Goal: Task Accomplishment & Management: Use online tool/utility

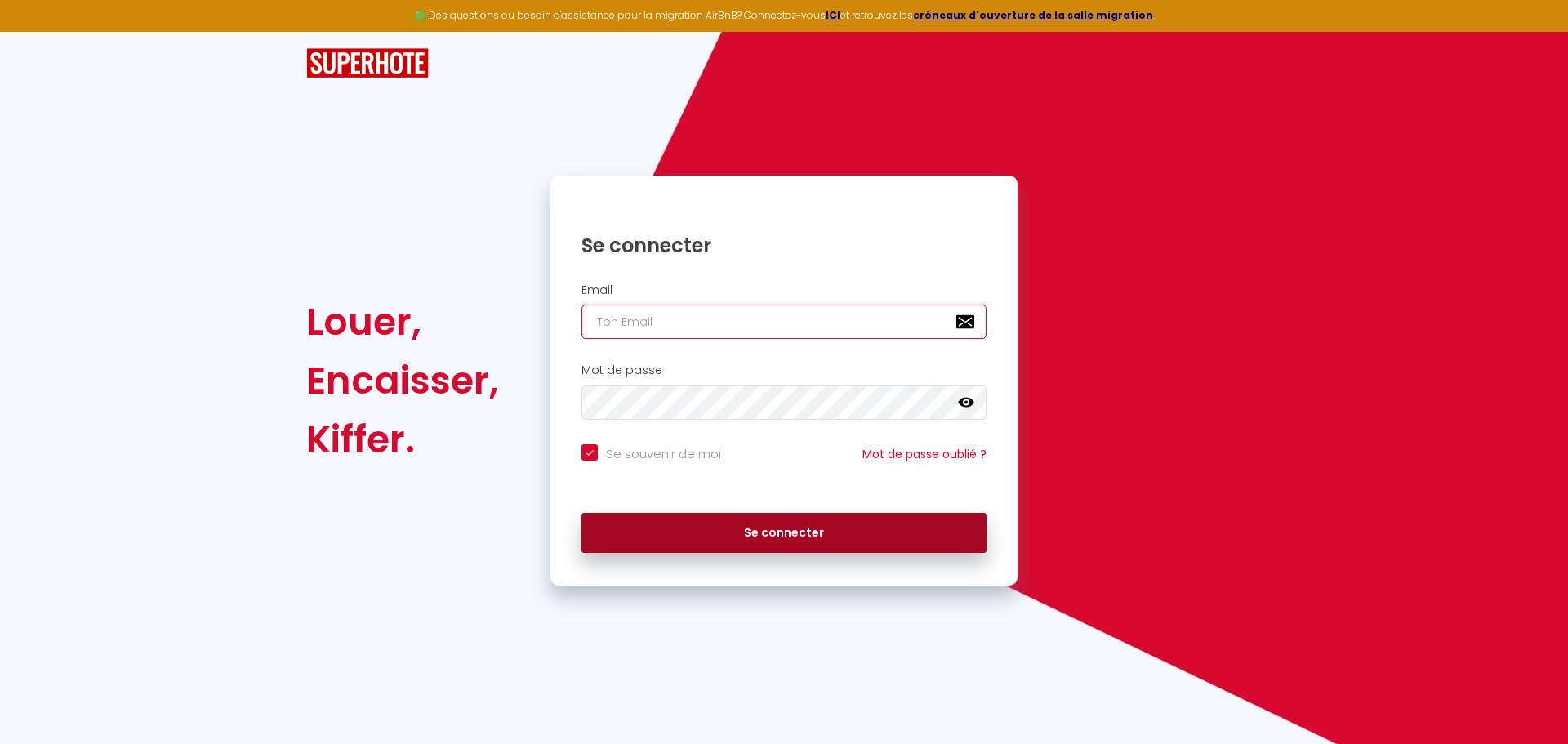
type input "[PERSON_NAME][EMAIL_ADDRESS][DOMAIN_NAME]"
click at [799, 538] on button "Se connecter" at bounding box center [784, 533] width 405 height 40
checkbox input "true"
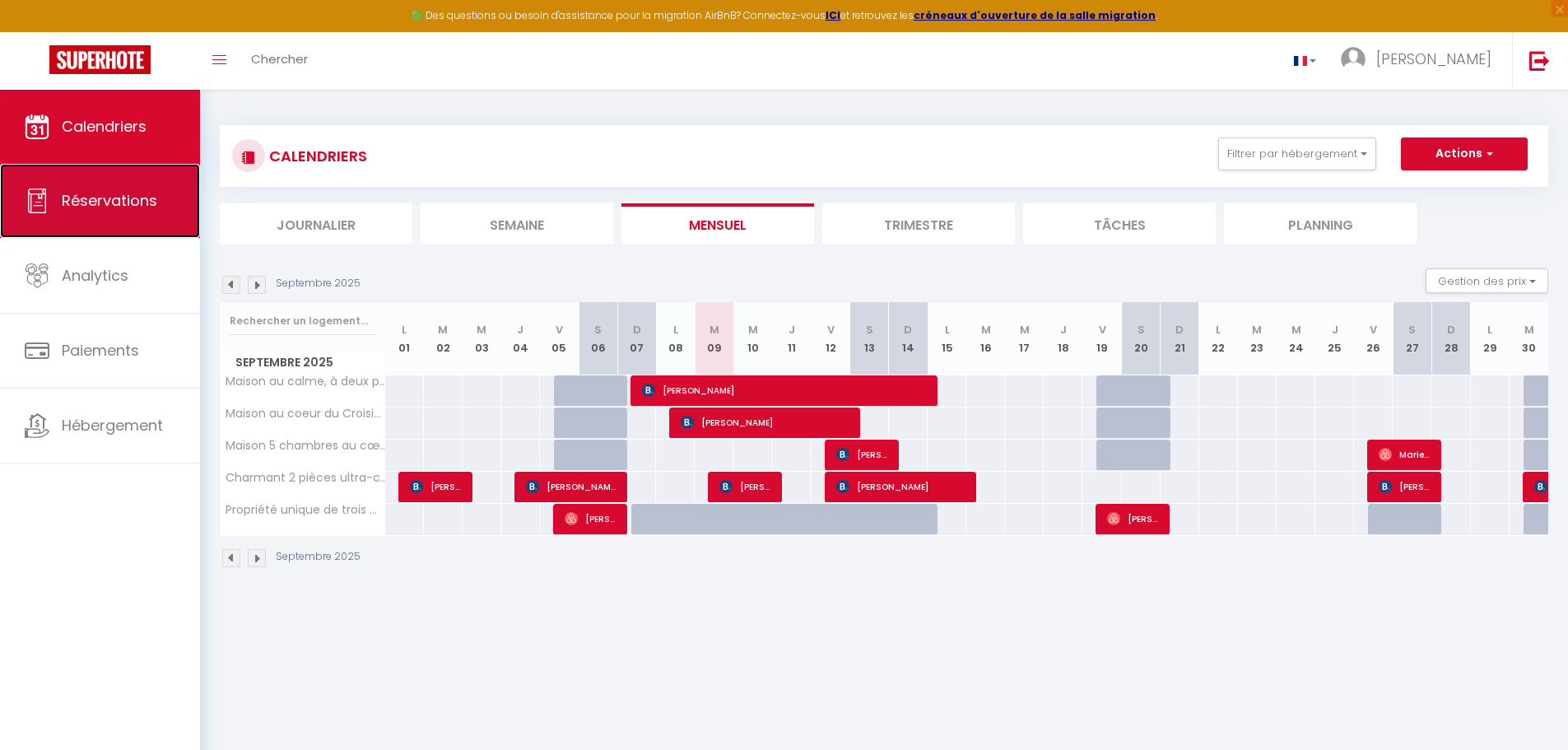
click at [121, 207] on span "Réservations" at bounding box center [110, 201] width 95 height 20
select select "not_cancelled"
select select "2025"
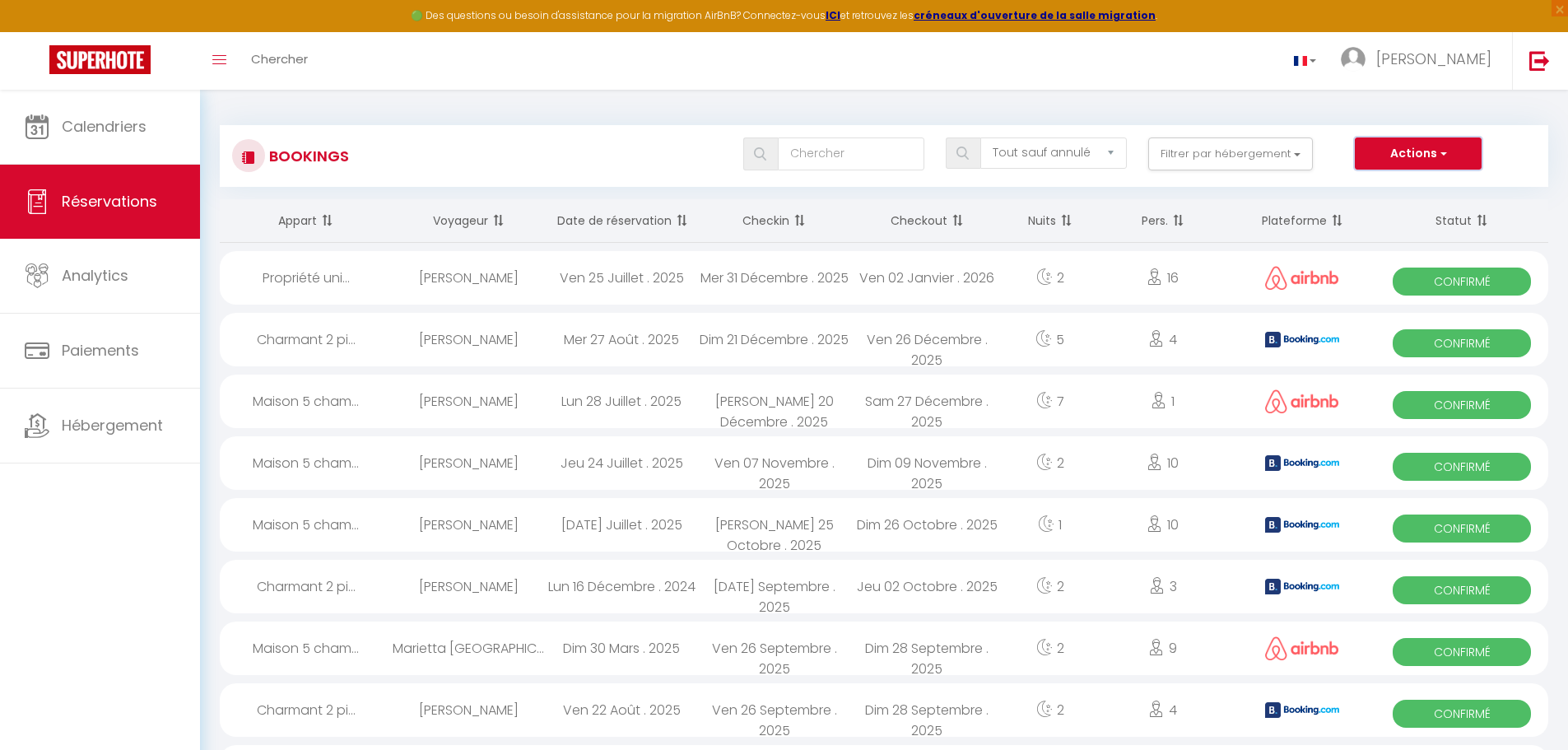
click at [1404, 162] on button "Actions" at bounding box center [1418, 154] width 127 height 33
click at [1403, 208] on link "Exporter les réservations" at bounding box center [1392, 210] width 176 height 21
type input "[PERSON_NAME][EMAIL_ADDRESS][DOMAIN_NAME]"
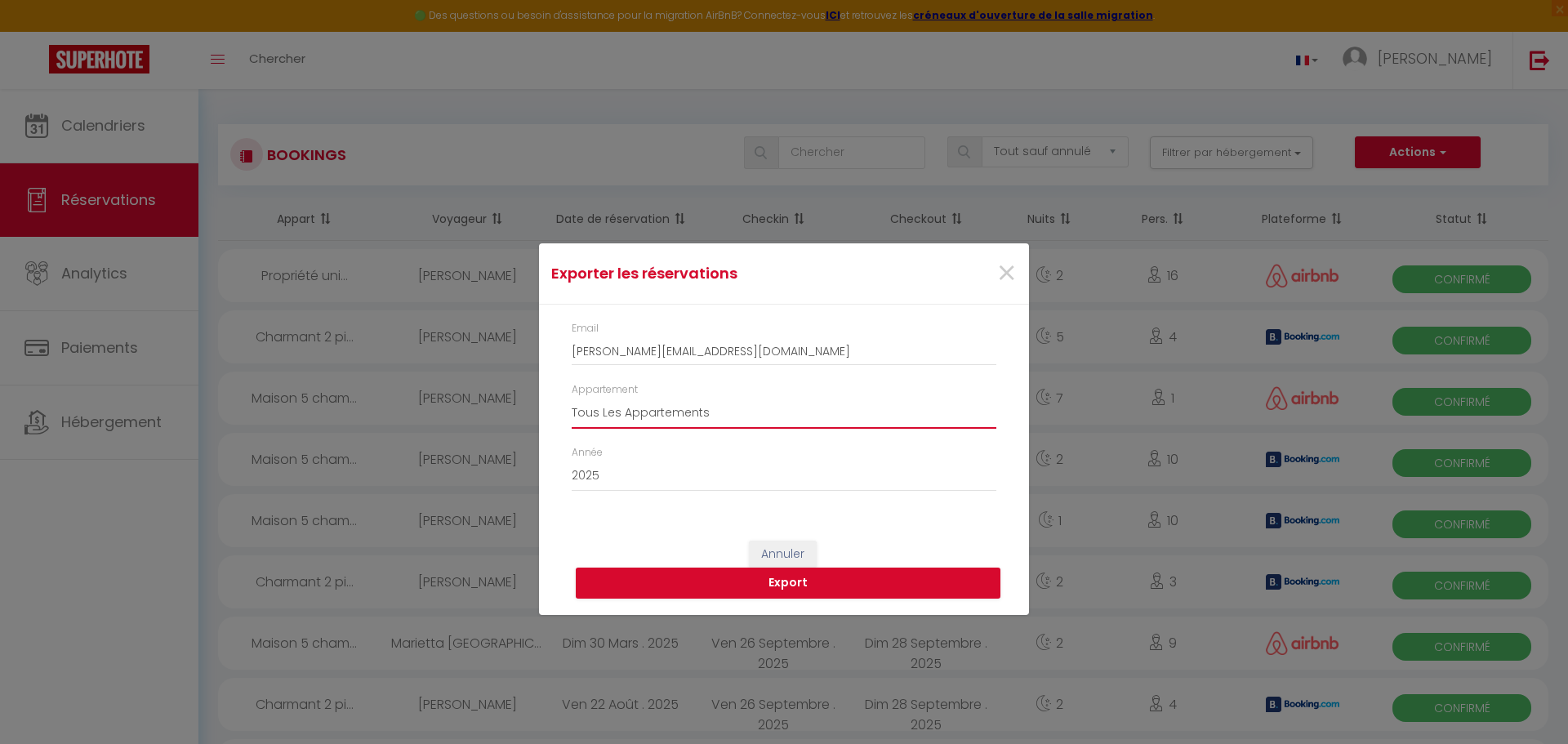
click at [669, 420] on select "Tous Les Appartements Maison au calme, à deux pas du port et des plages Maison …" at bounding box center [784, 413] width 425 height 31
select select "51910"
click at [572, 398] on select "Tous Les Appartements Maison au calme, à deux pas du port et des plages Maison …" at bounding box center [784, 413] width 425 height 31
click at [832, 585] on button "Export" at bounding box center [789, 583] width 425 height 31
